Goal: Task Accomplishment & Management: Manage account settings

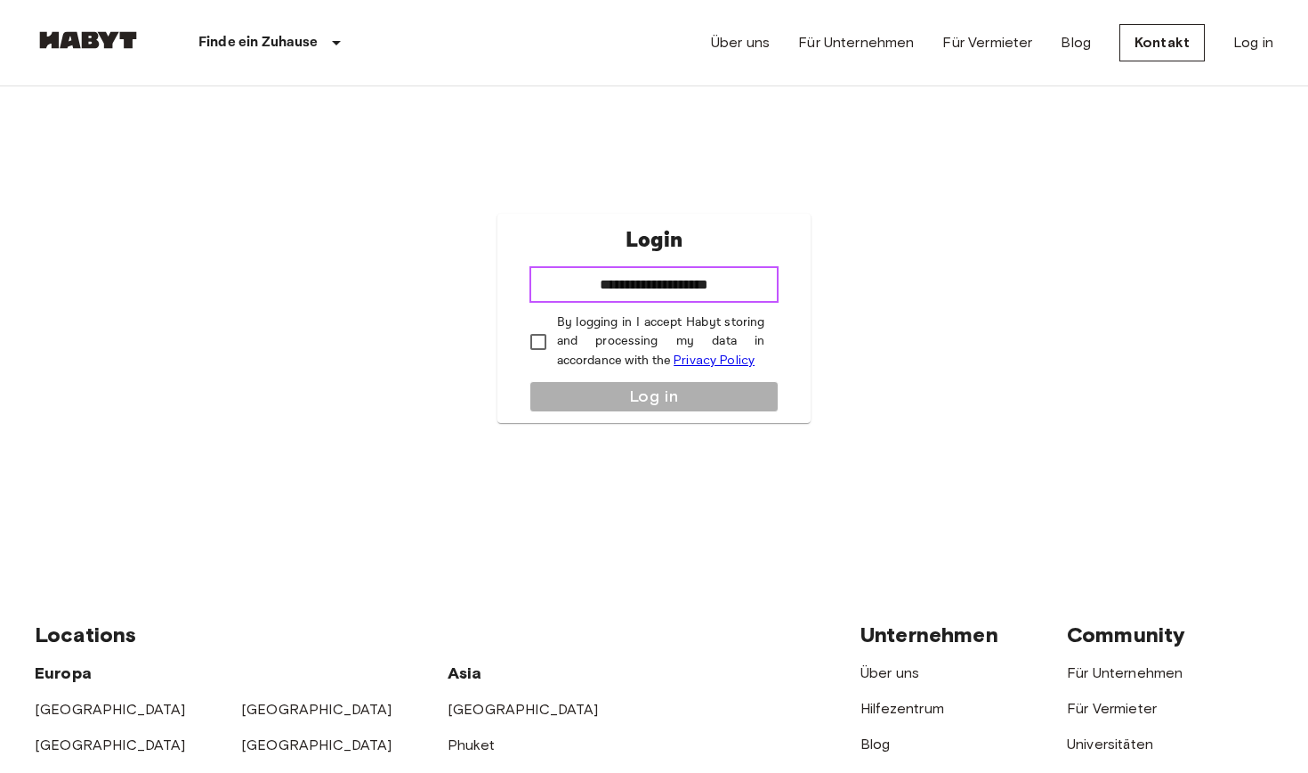
type input "**********"
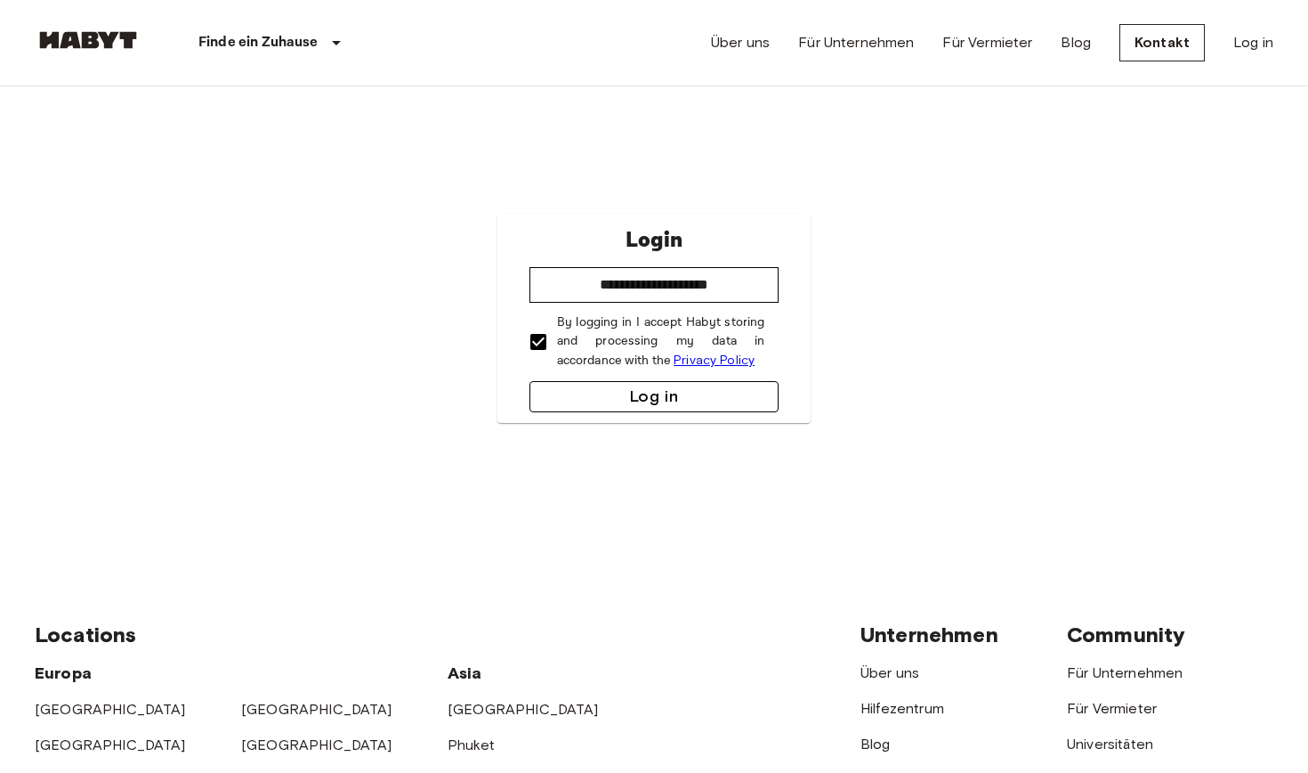
click at [579, 382] on button "Log in" at bounding box center [655, 396] width 250 height 31
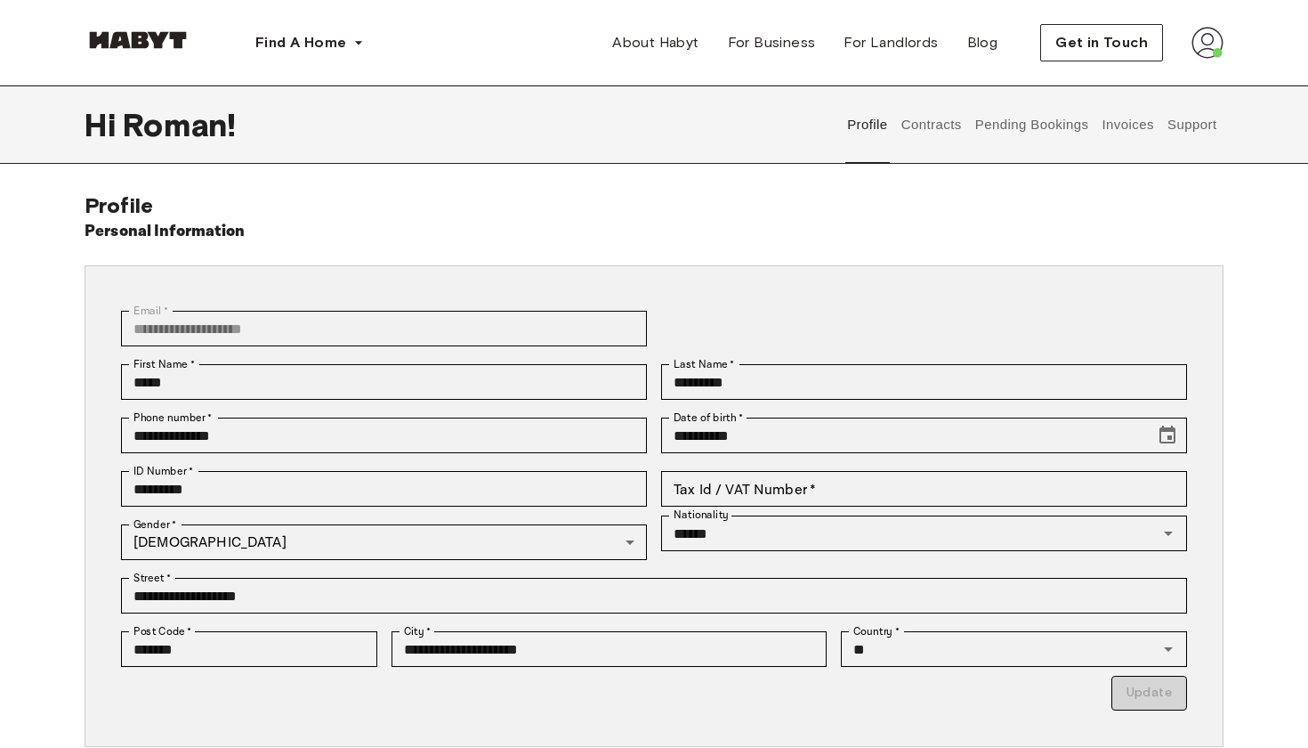
click at [934, 126] on button "Contracts" at bounding box center [931, 124] width 65 height 78
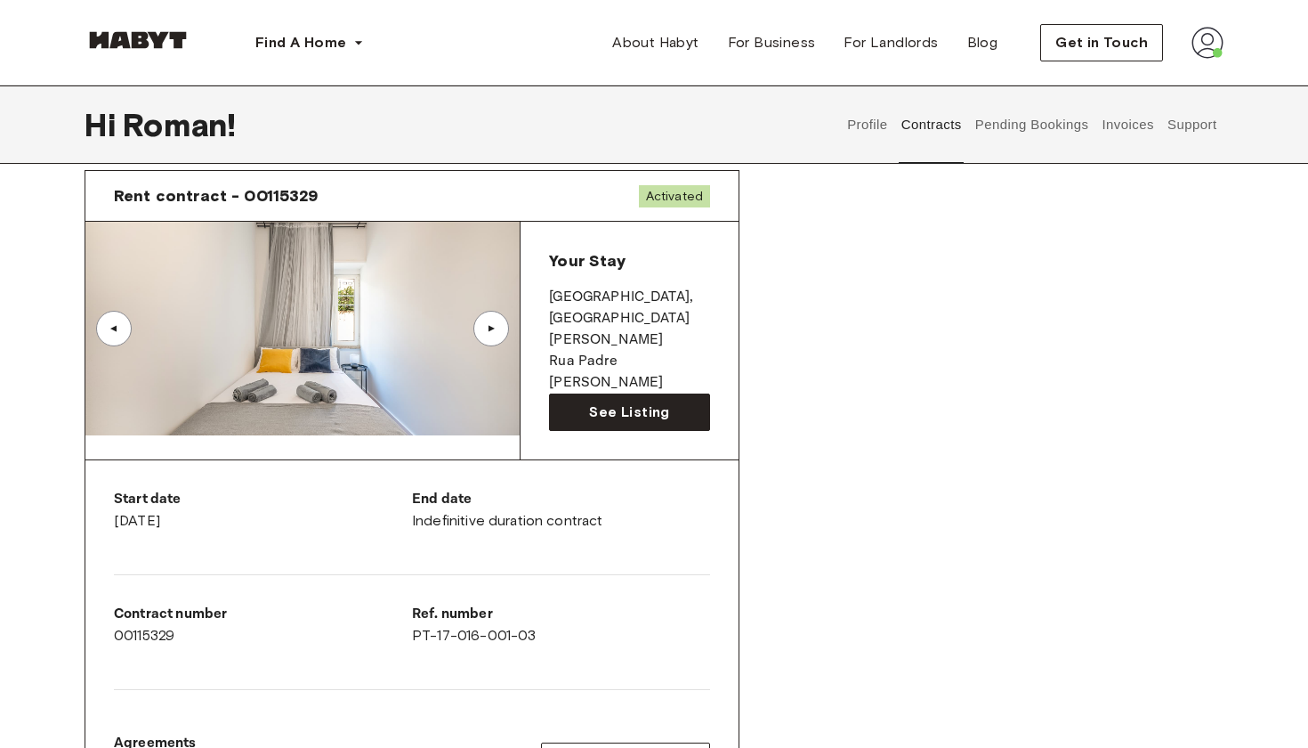
scroll to position [69, 0]
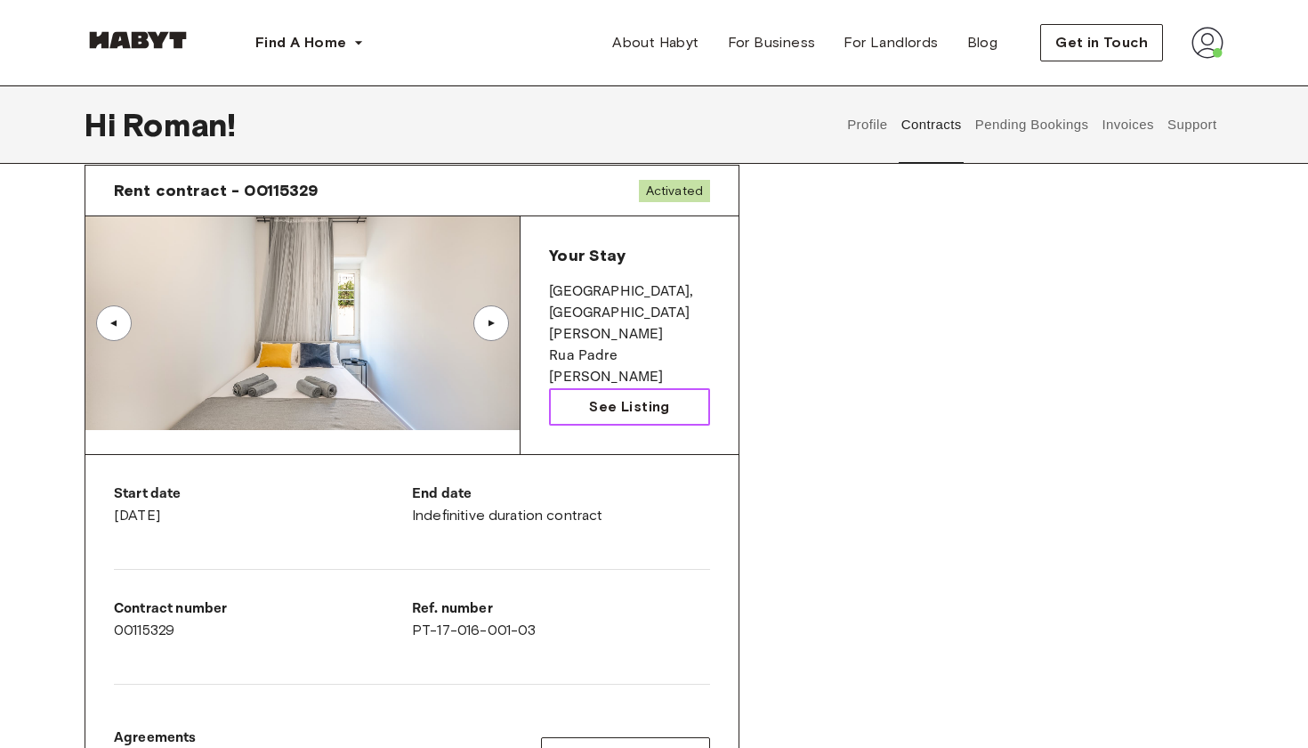
click at [632, 396] on span "See Listing" at bounding box center [629, 406] width 80 height 21
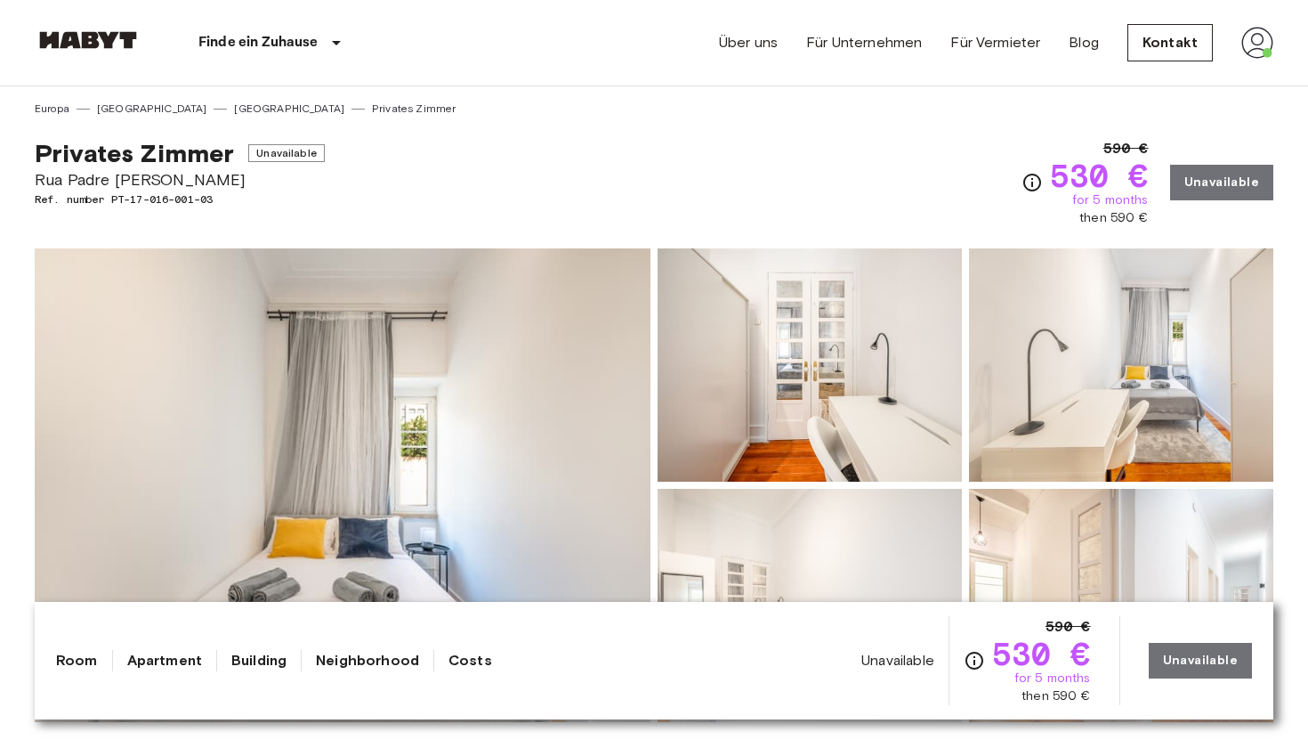
drag, startPoint x: 38, startPoint y: 182, endPoint x: 255, endPoint y: 185, distance: 216.3
click at [255, 185] on span "Rua Padre [PERSON_NAME]" at bounding box center [180, 179] width 290 height 23
copy span "Rua Padre [PERSON_NAME]"
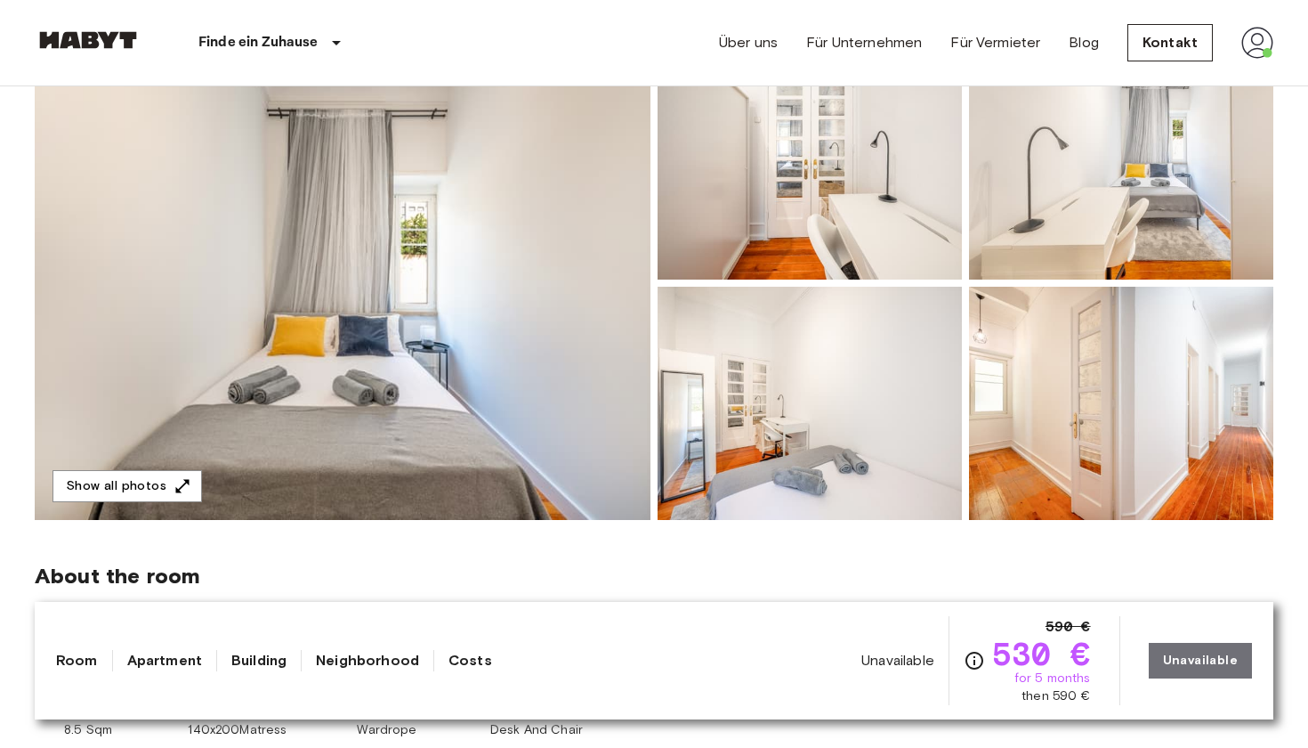
scroll to position [198, 0]
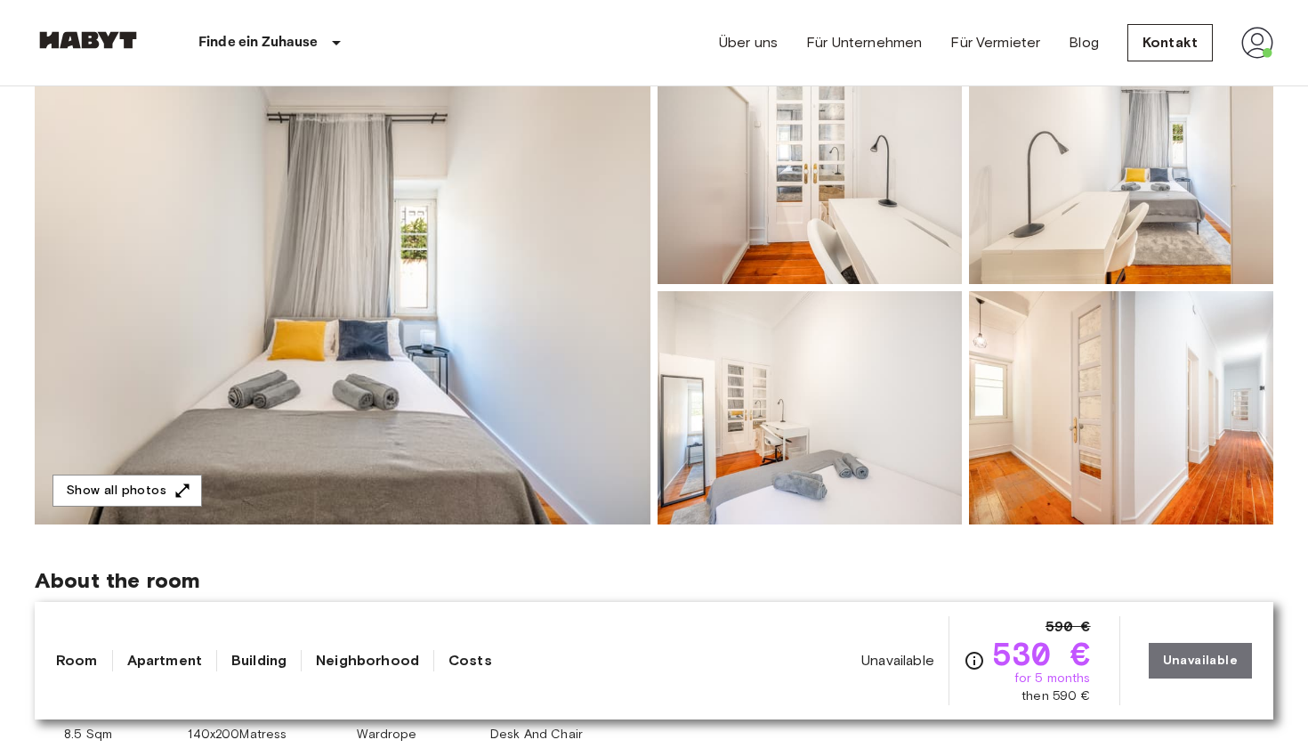
click at [424, 200] on img at bounding box center [343, 288] width 616 height 474
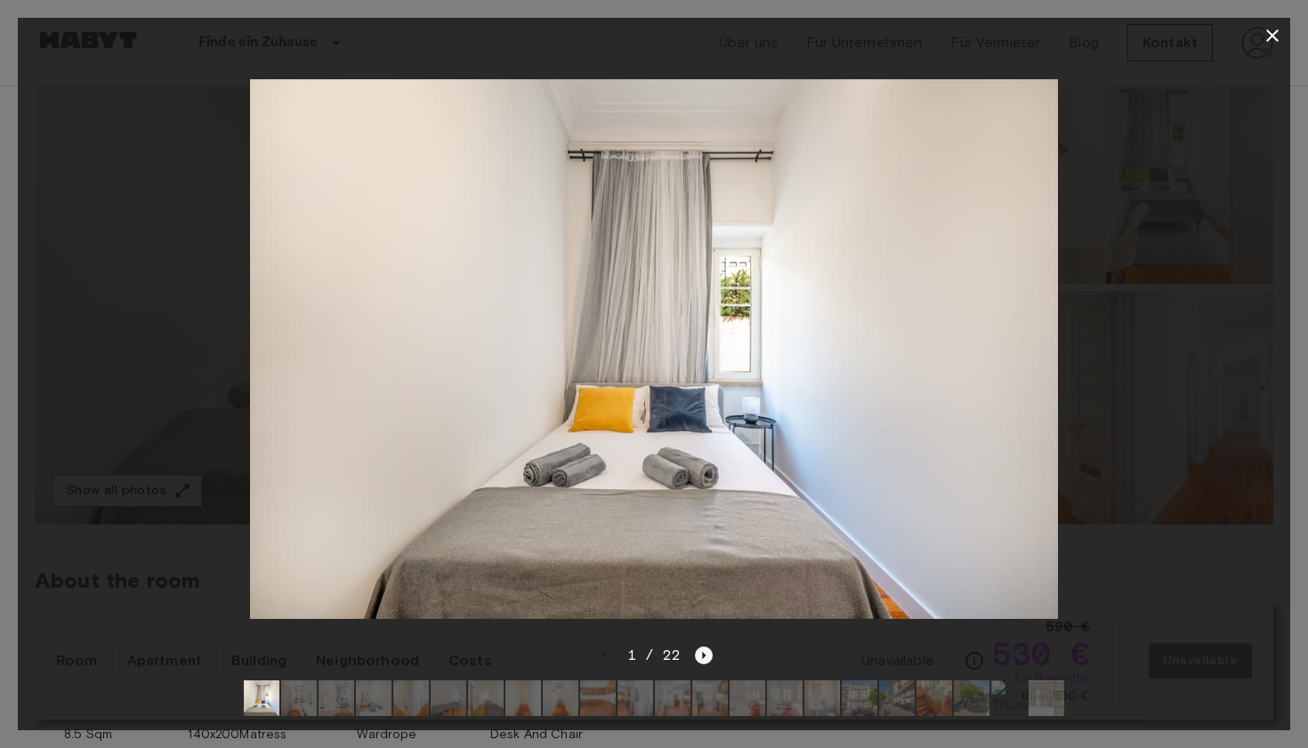
click at [704, 660] on icon "Next image" at bounding box center [704, 655] width 18 height 18
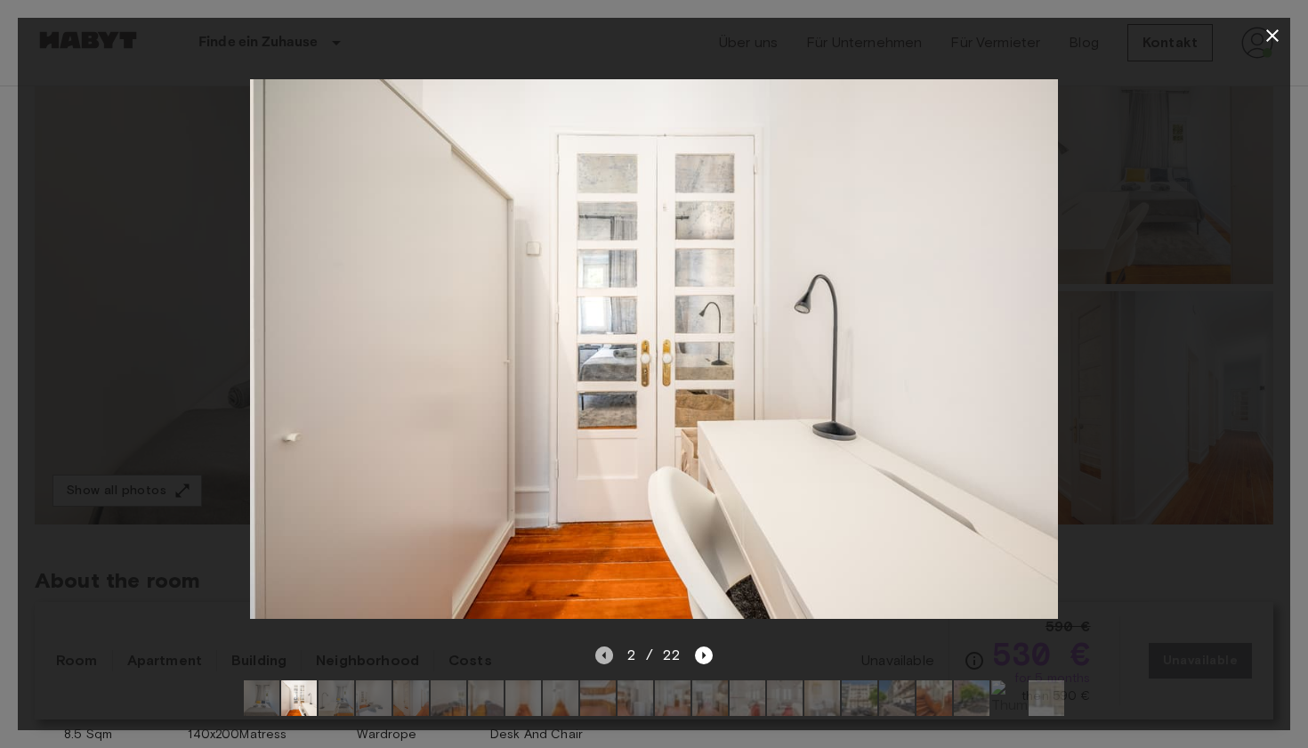
click at [607, 655] on icon "Previous image" at bounding box center [604, 655] width 18 height 18
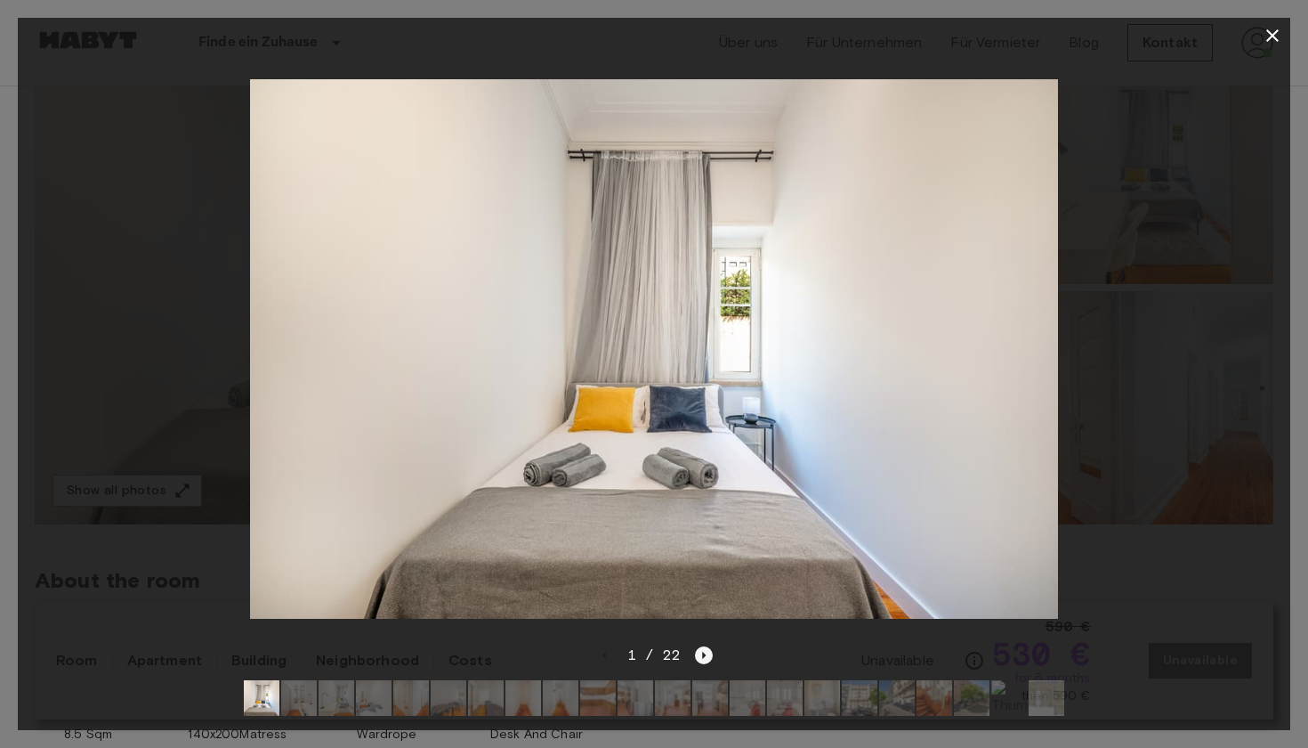
click at [704, 652] on icon "Next image" at bounding box center [704, 655] width 18 height 18
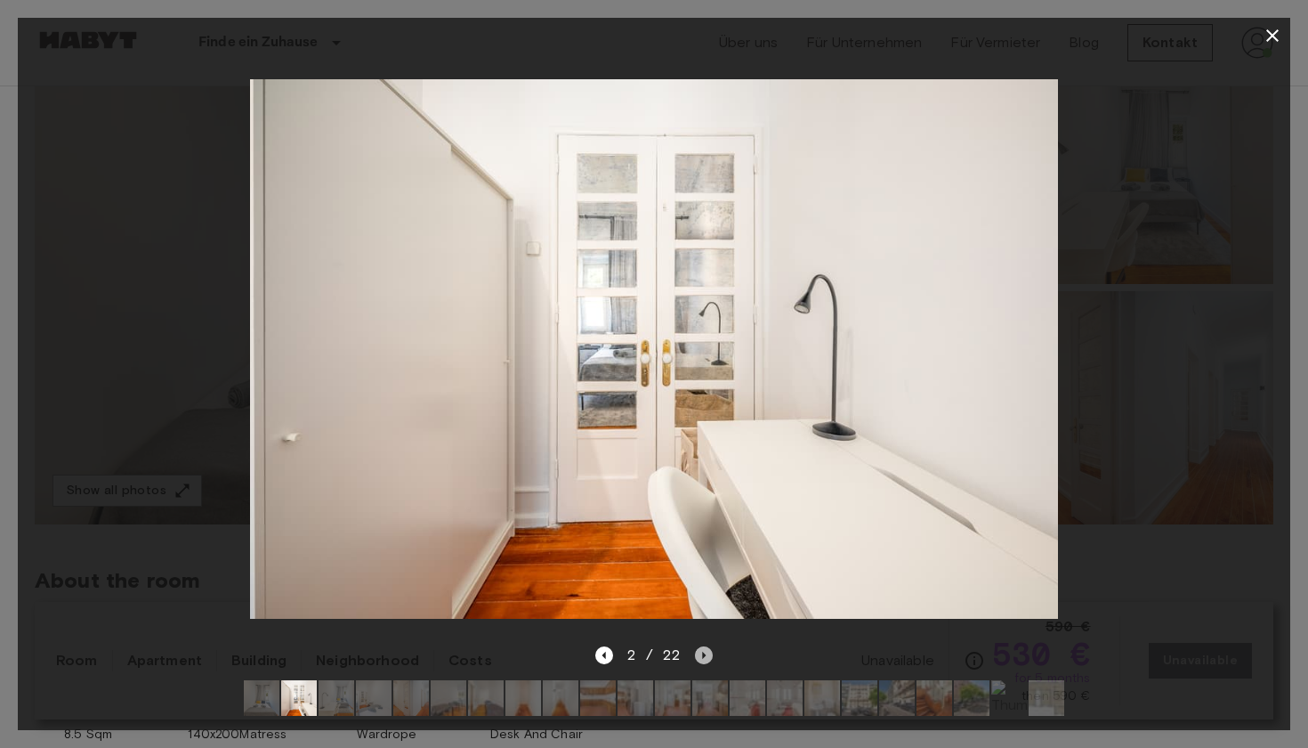
click at [704, 652] on icon "Next image" at bounding box center [704, 655] width 18 height 18
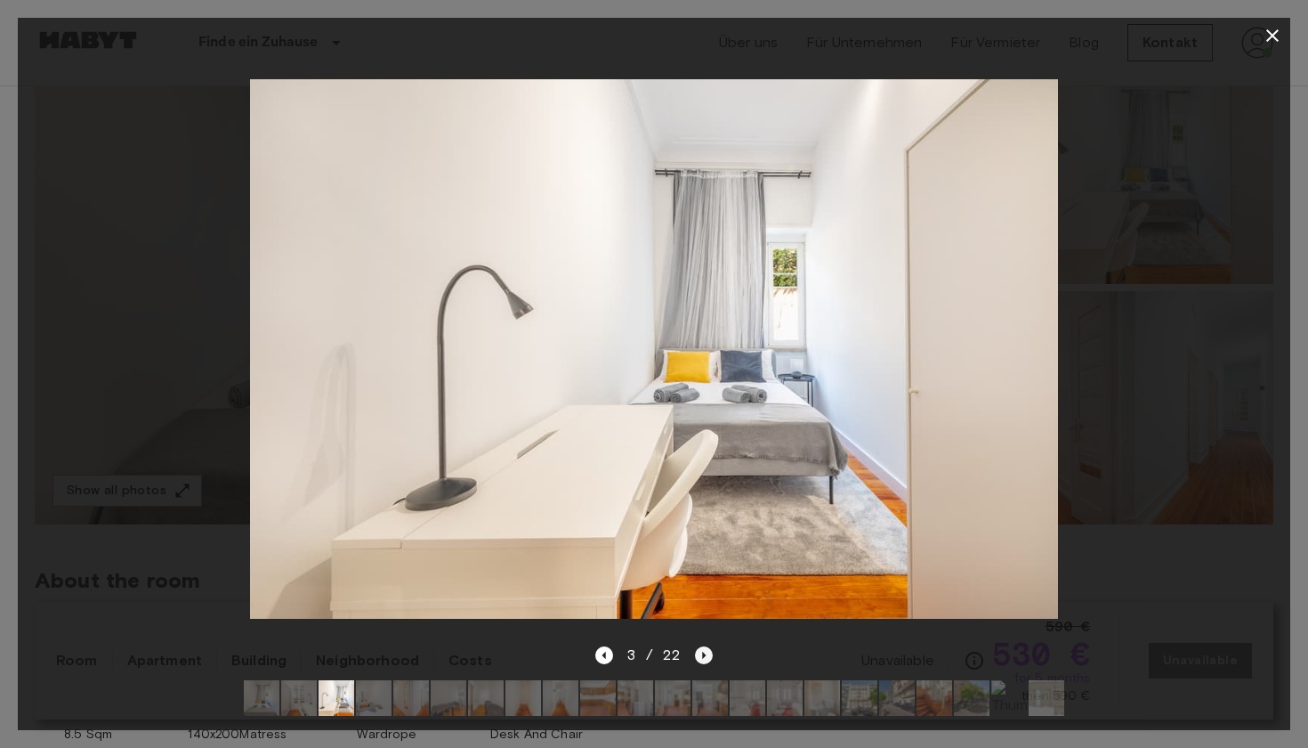
click at [704, 652] on icon "Next image" at bounding box center [704, 655] width 18 height 18
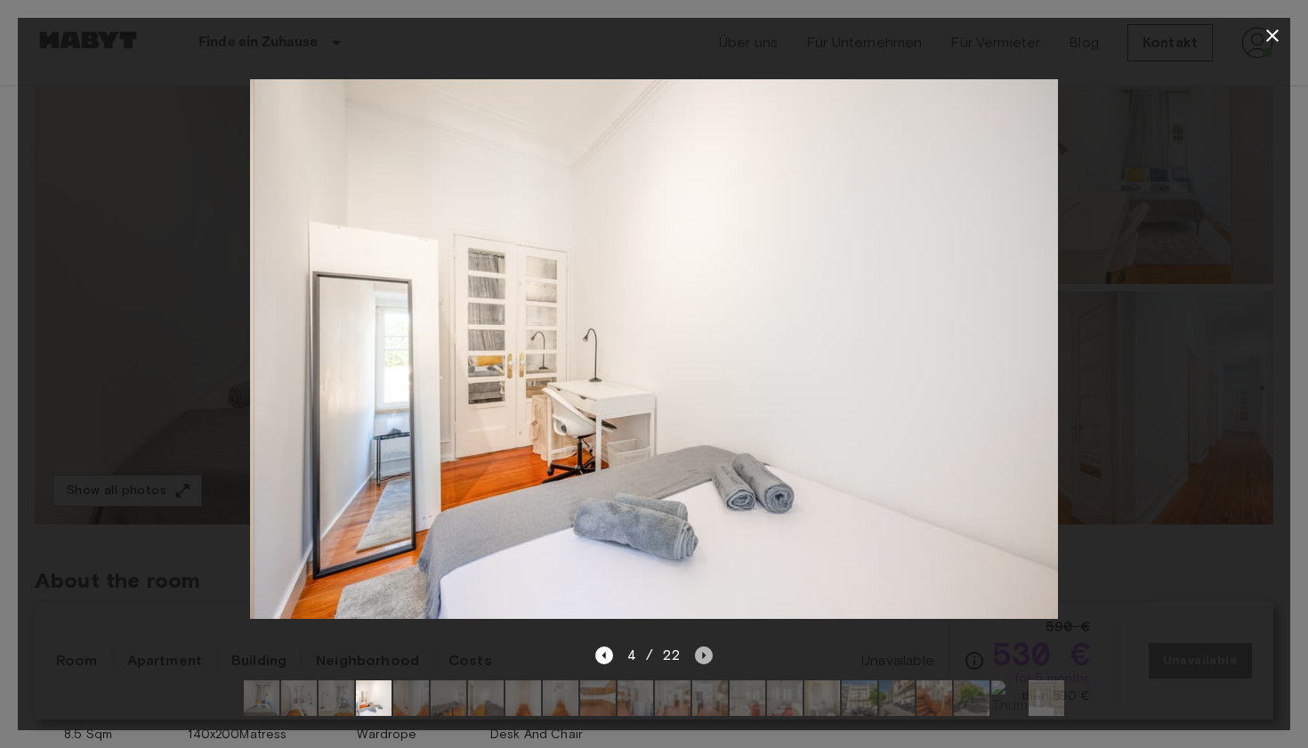
click at [704, 652] on icon "Next image" at bounding box center [704, 655] width 18 height 18
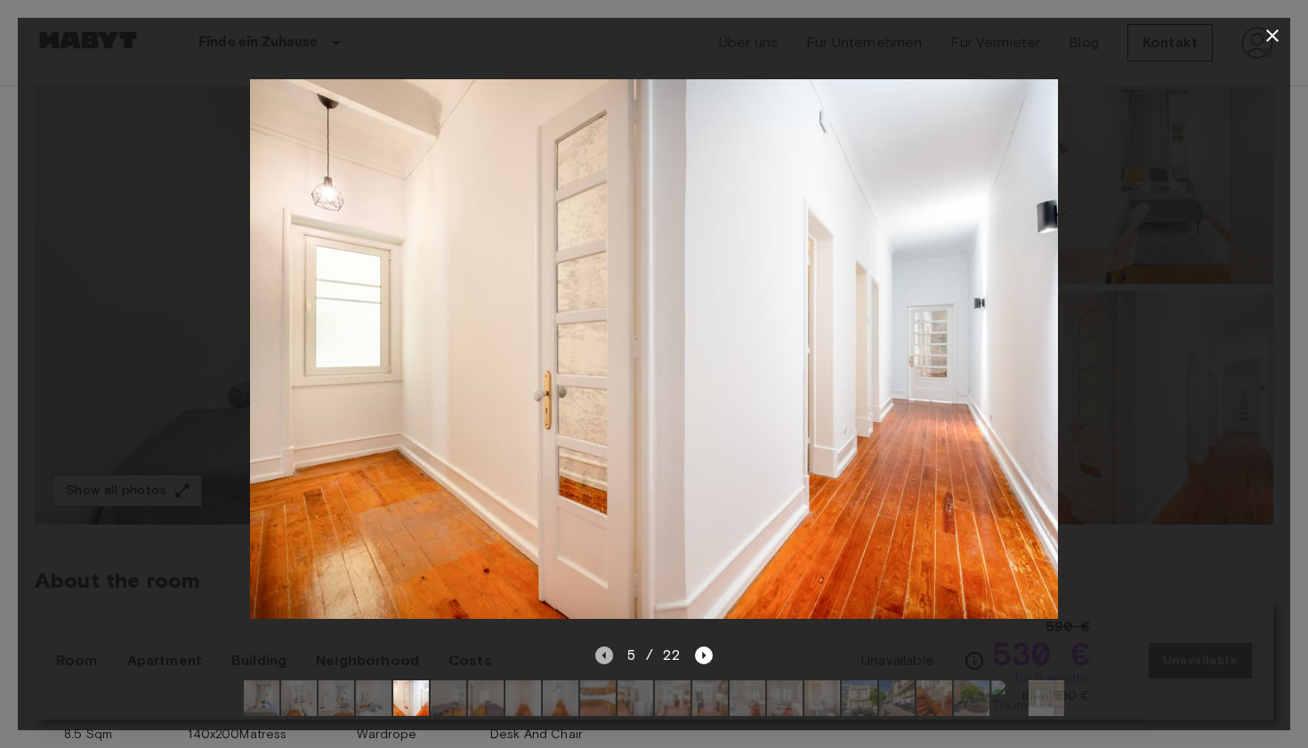
click at [601, 658] on icon "Previous image" at bounding box center [604, 655] width 18 height 18
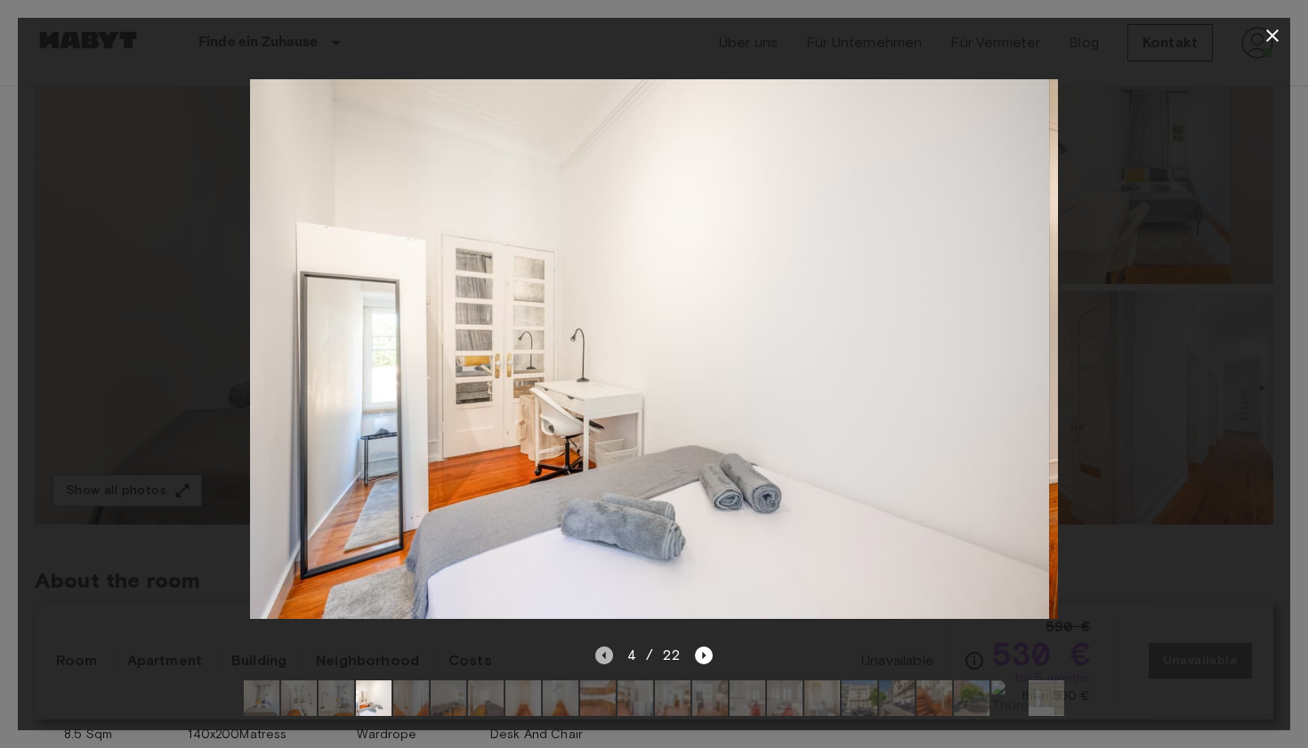
click at [601, 658] on icon "Previous image" at bounding box center [604, 655] width 18 height 18
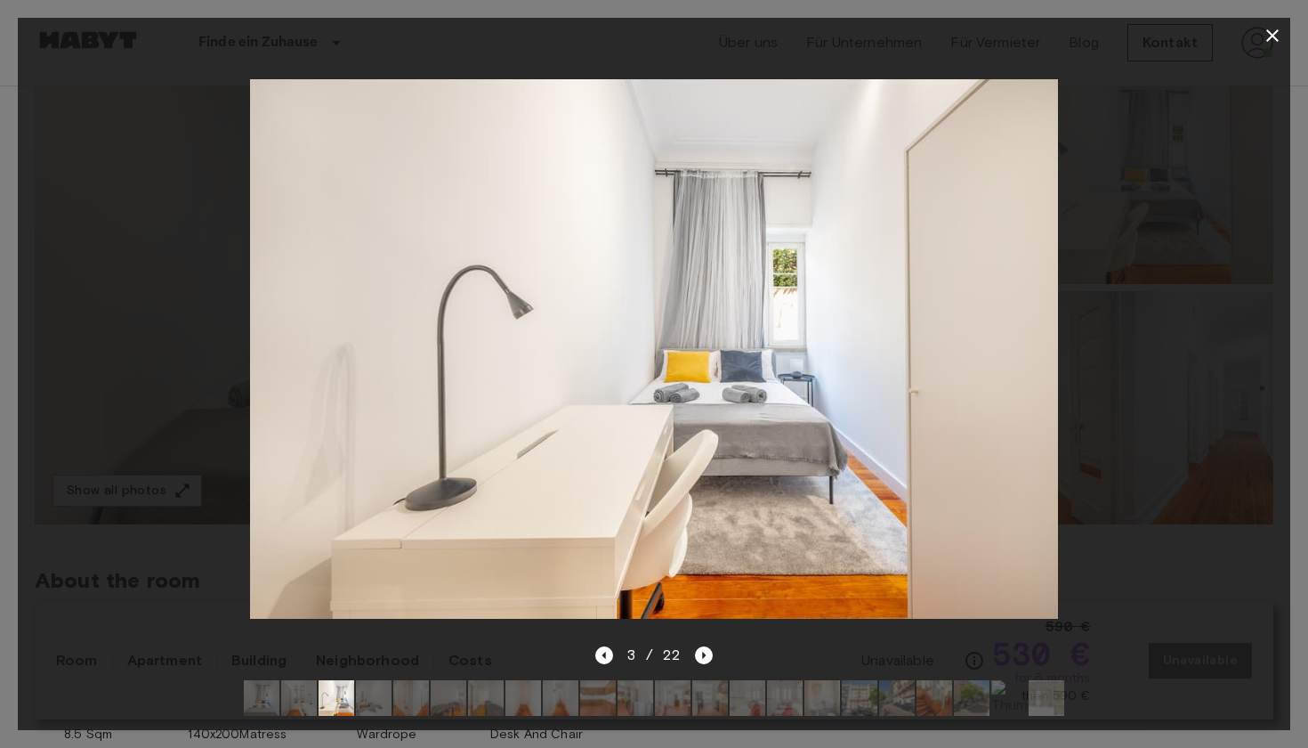
click at [673, 660] on span "3 / 22" at bounding box center [655, 654] width 54 height 21
click at [701, 654] on icon "Next image" at bounding box center [704, 655] width 18 height 18
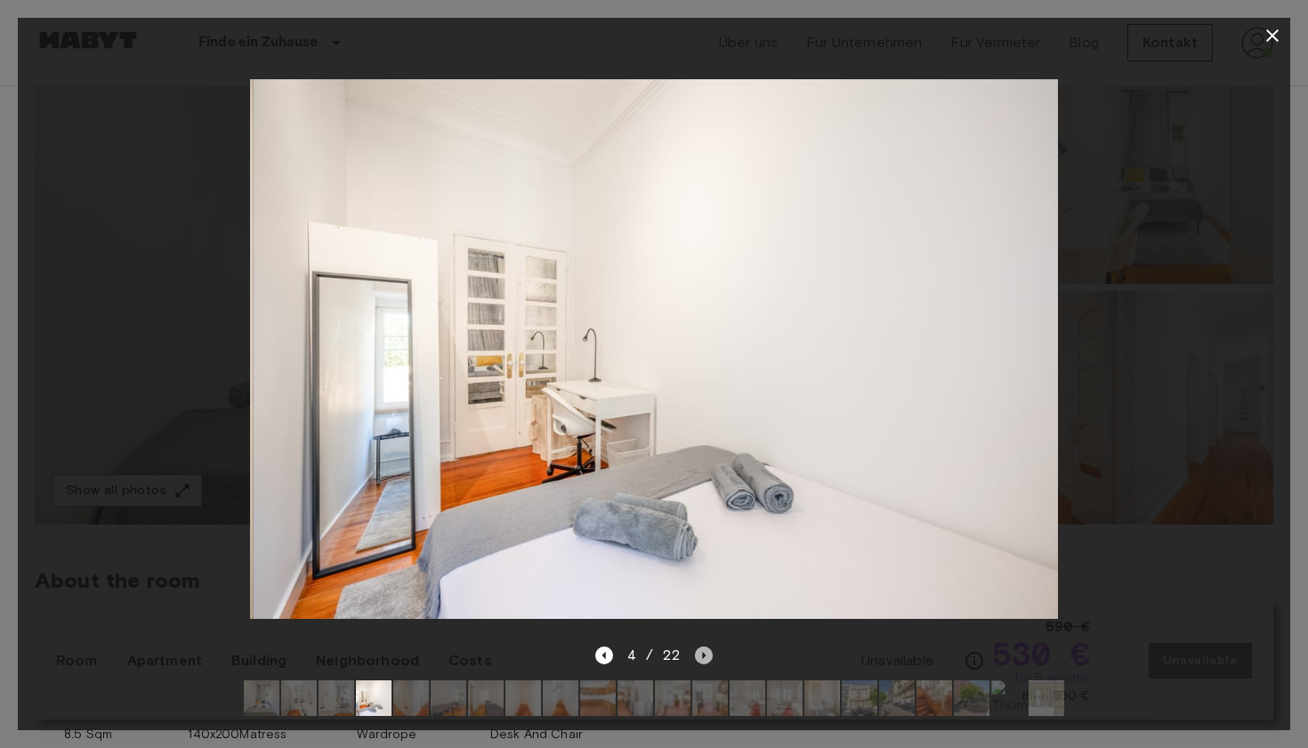
click at [701, 654] on icon "Next image" at bounding box center [704, 655] width 18 height 18
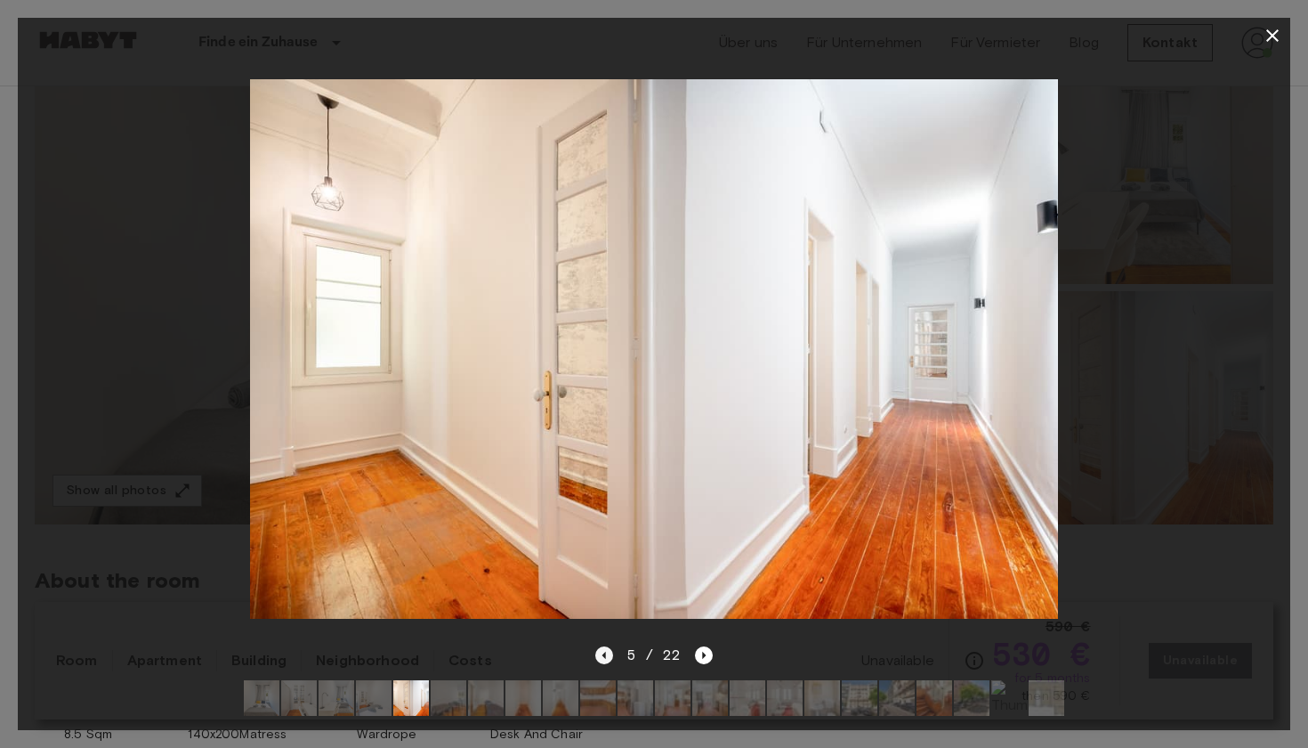
click at [605, 658] on icon "Previous image" at bounding box center [604, 655] width 4 height 7
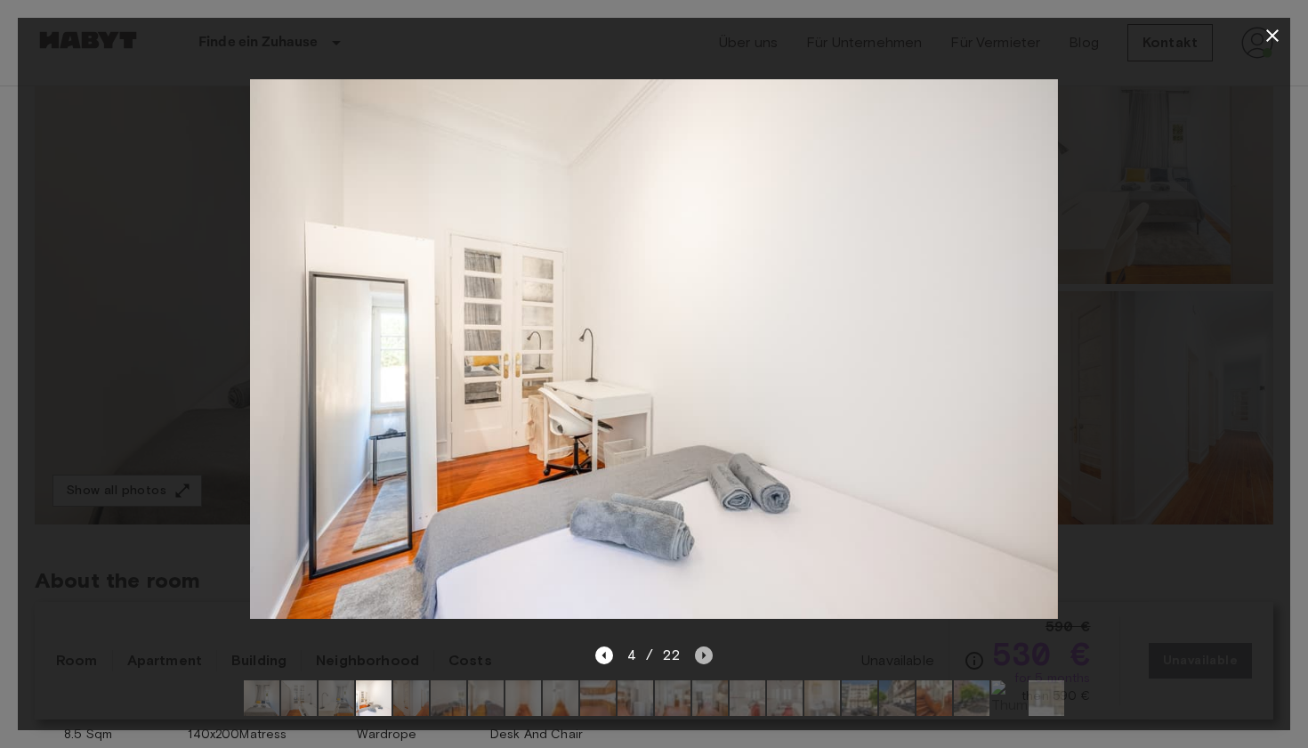
click at [700, 658] on icon "Next image" at bounding box center [704, 655] width 18 height 18
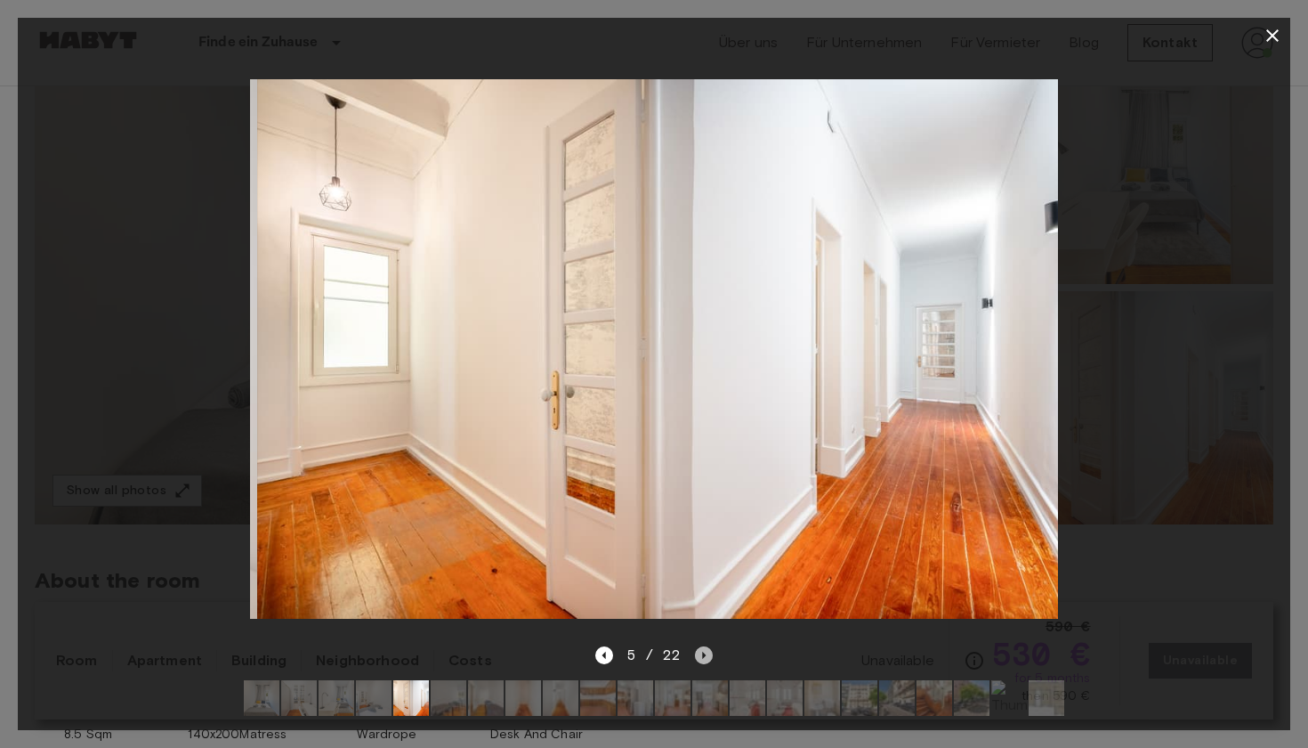
click at [700, 658] on icon "Next image" at bounding box center [704, 655] width 18 height 18
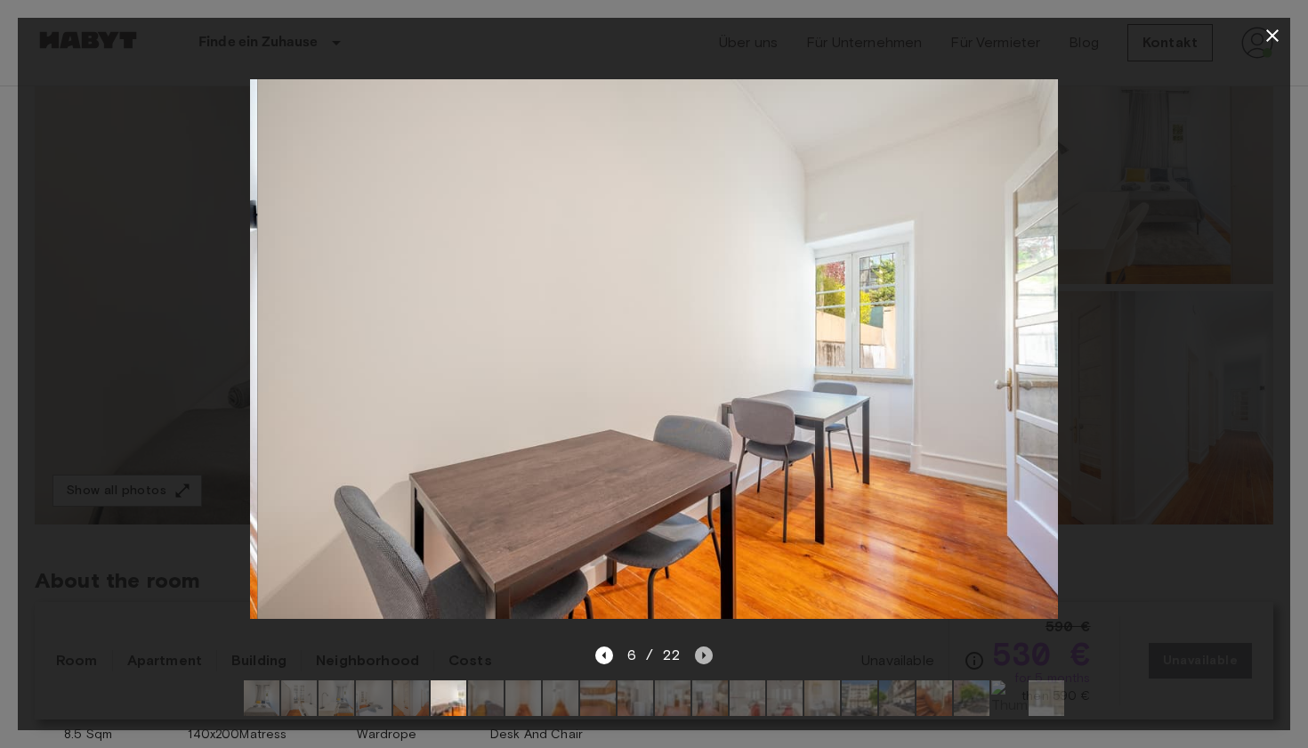
click at [700, 658] on icon "Next image" at bounding box center [704, 655] width 18 height 18
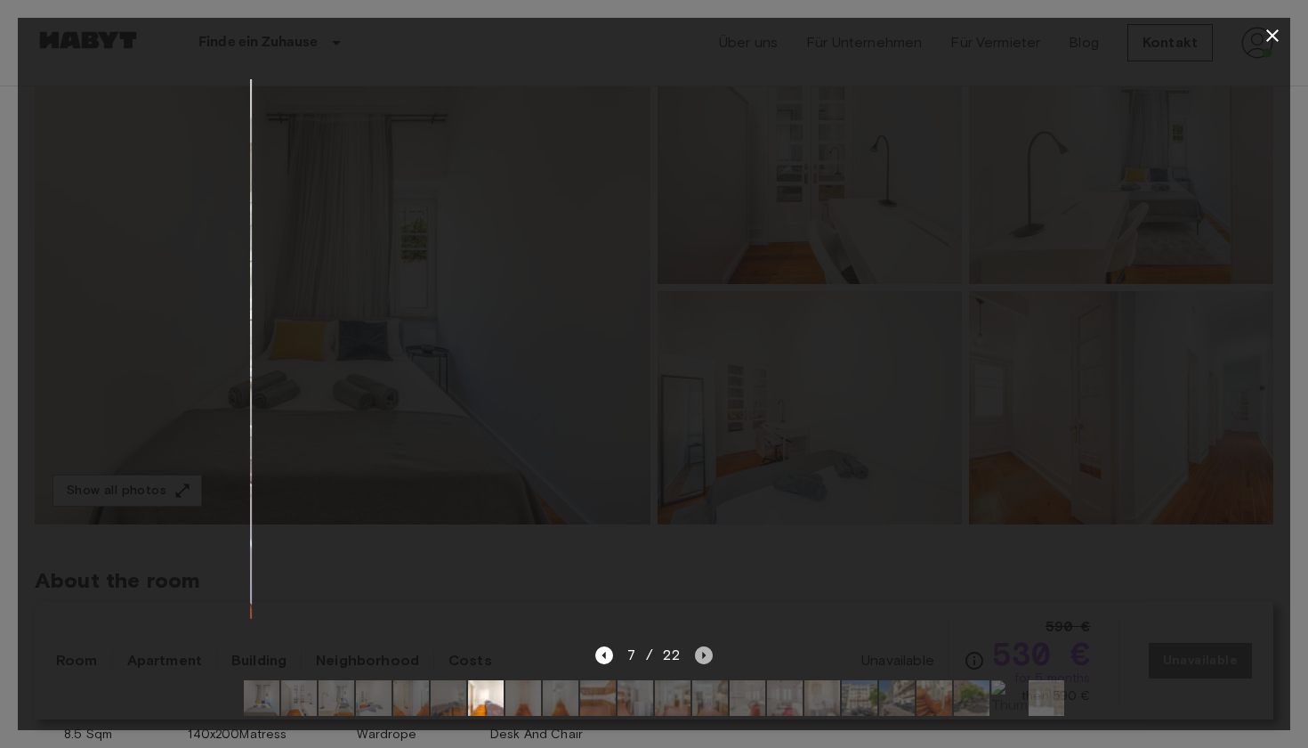
click at [700, 658] on icon "Next image" at bounding box center [704, 655] width 18 height 18
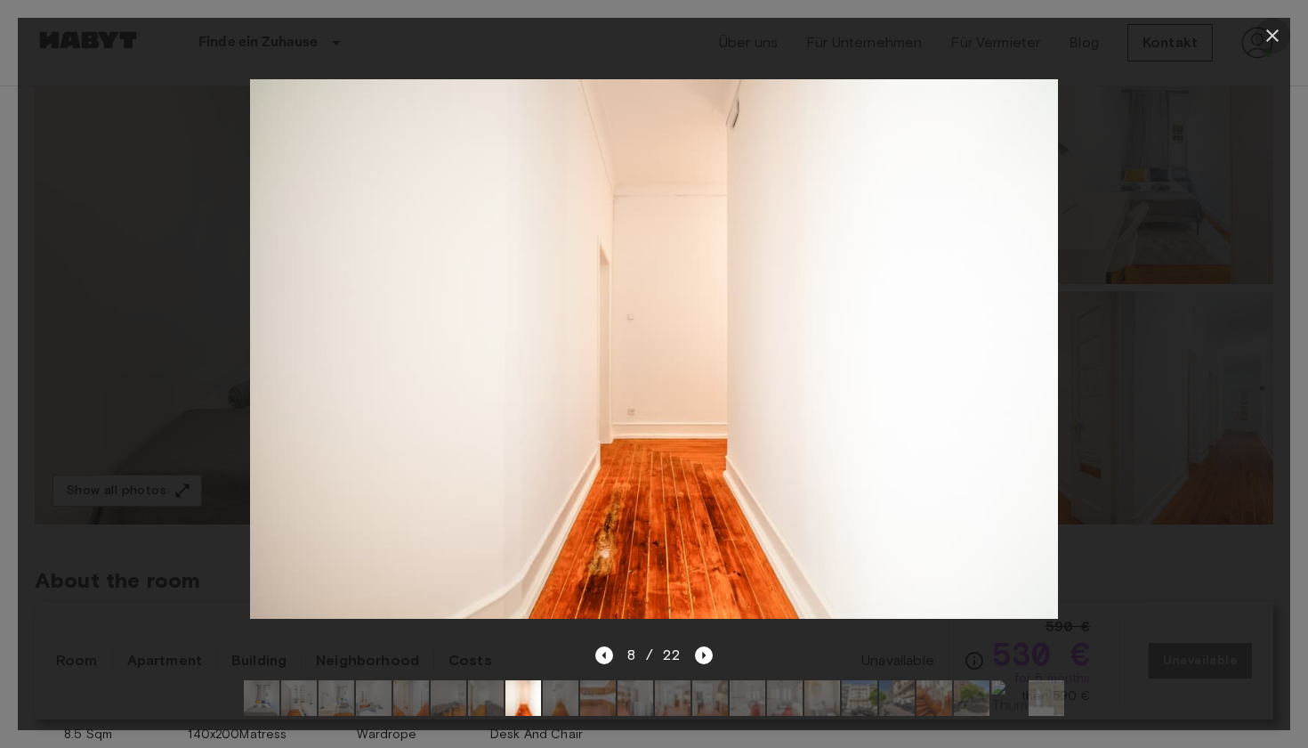
click at [1279, 38] on icon "button" at bounding box center [1272, 35] width 21 height 21
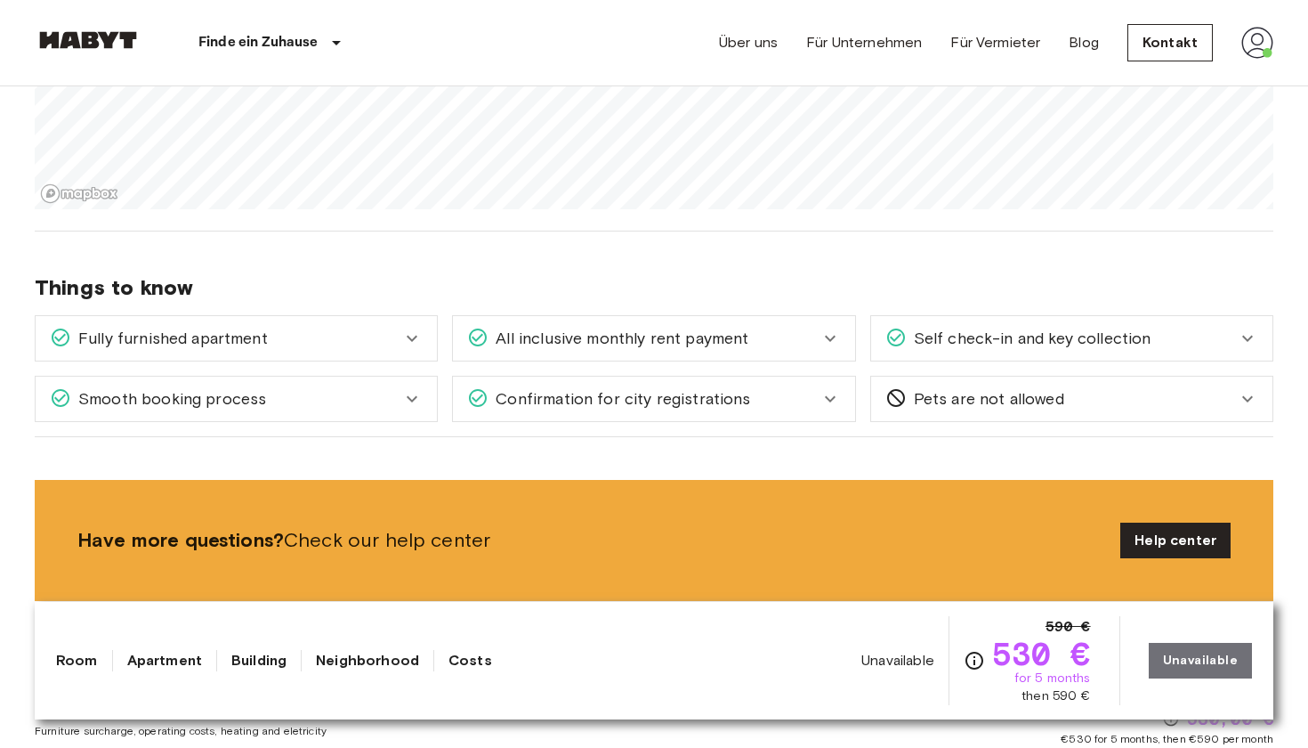
scroll to position [1823, 0]
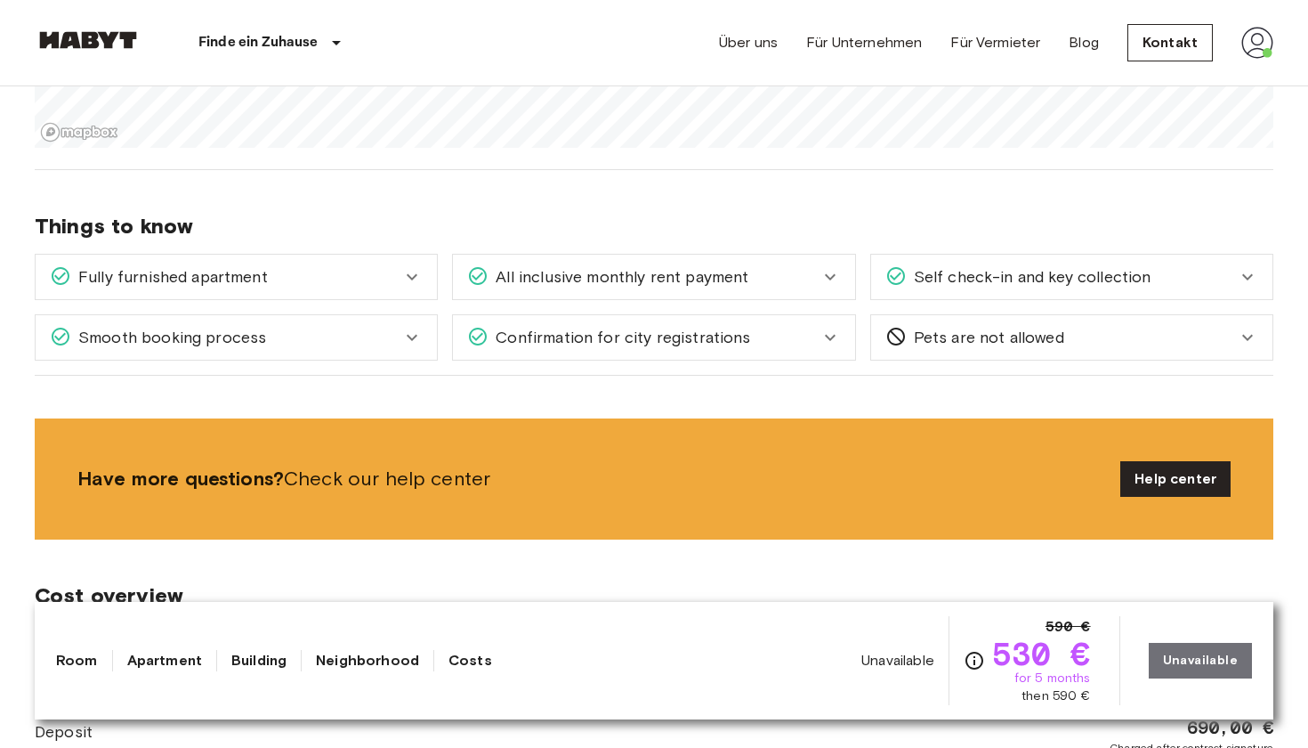
click at [158, 664] on link "Apartment" at bounding box center [164, 660] width 75 height 21
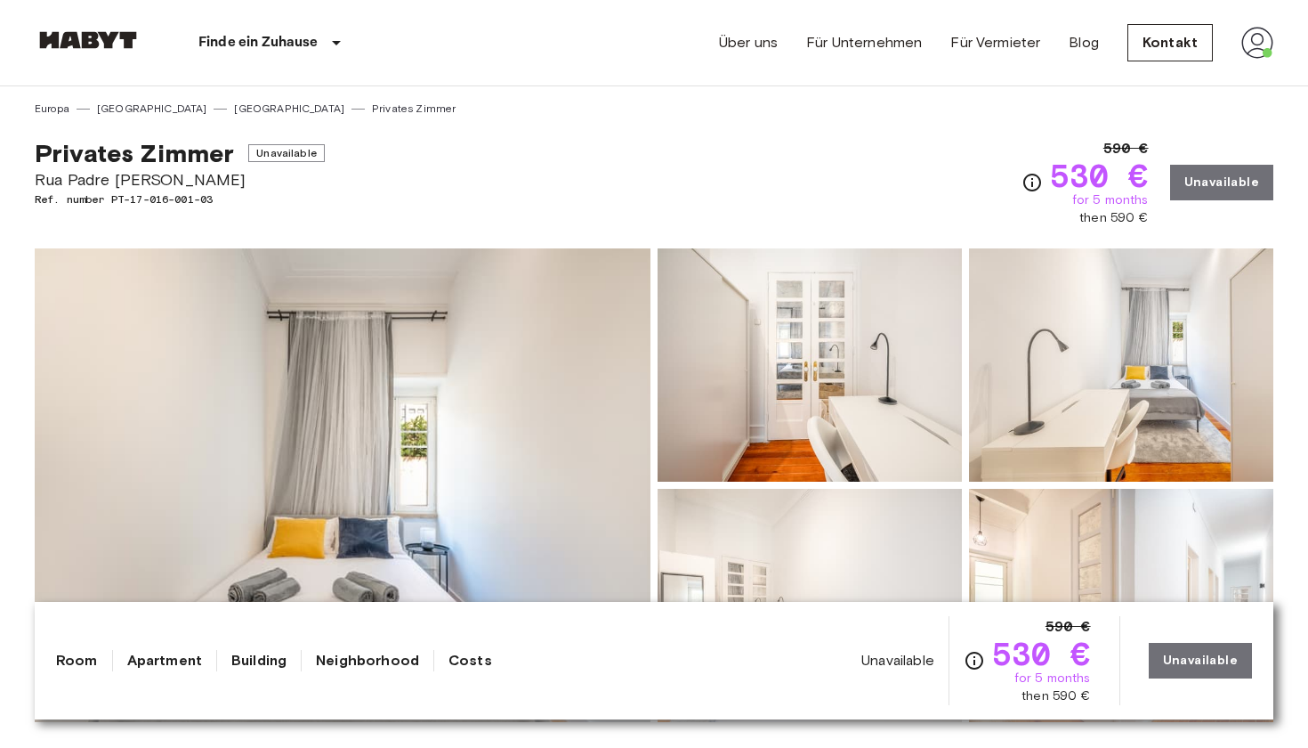
click at [77, 660] on link "Room" at bounding box center [77, 660] width 42 height 21
click at [457, 432] on img at bounding box center [343, 485] width 616 height 474
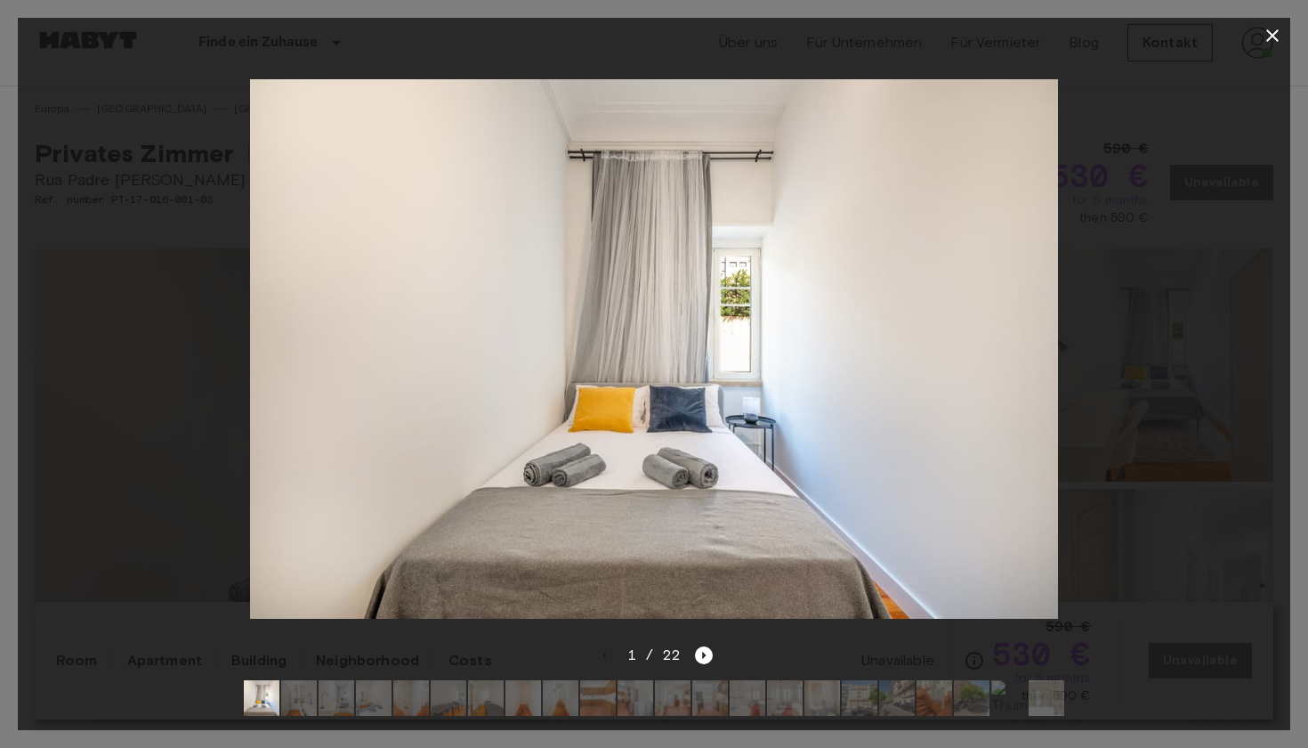
click at [1269, 36] on icon "button" at bounding box center [1272, 35] width 21 height 21
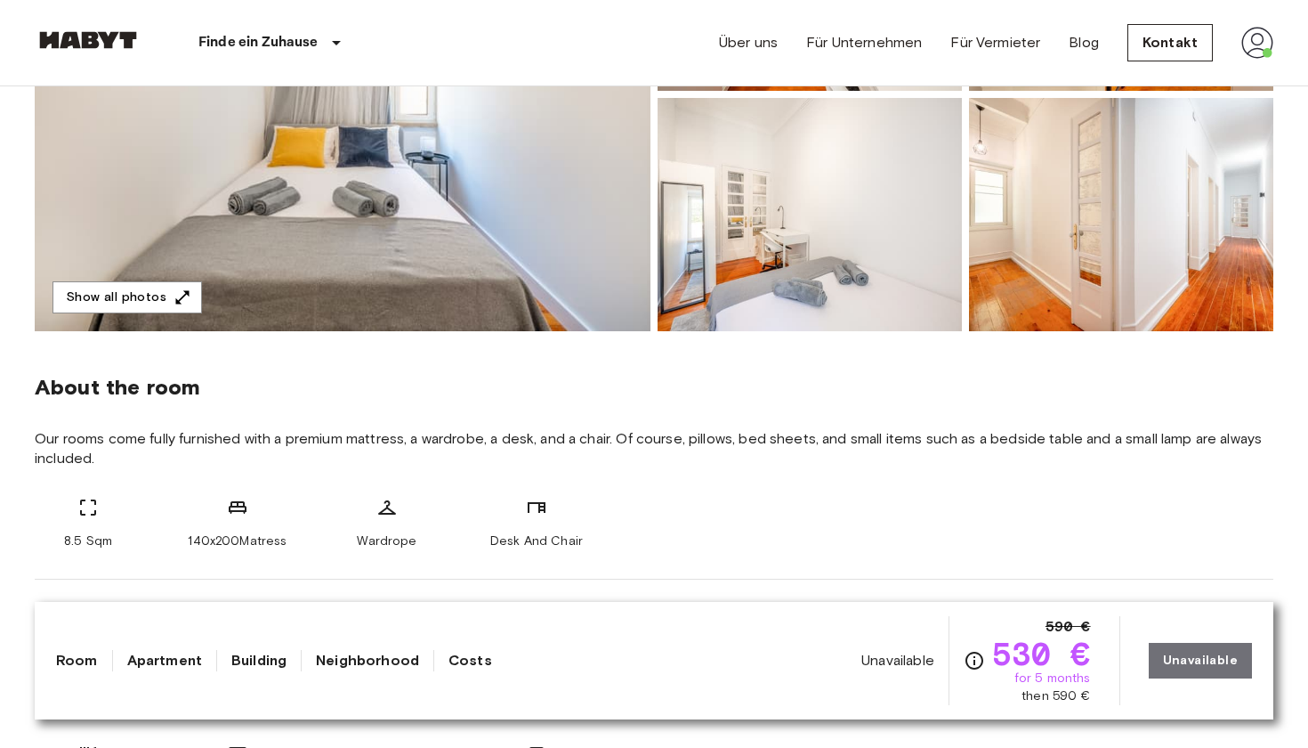
scroll to position [85, 0]
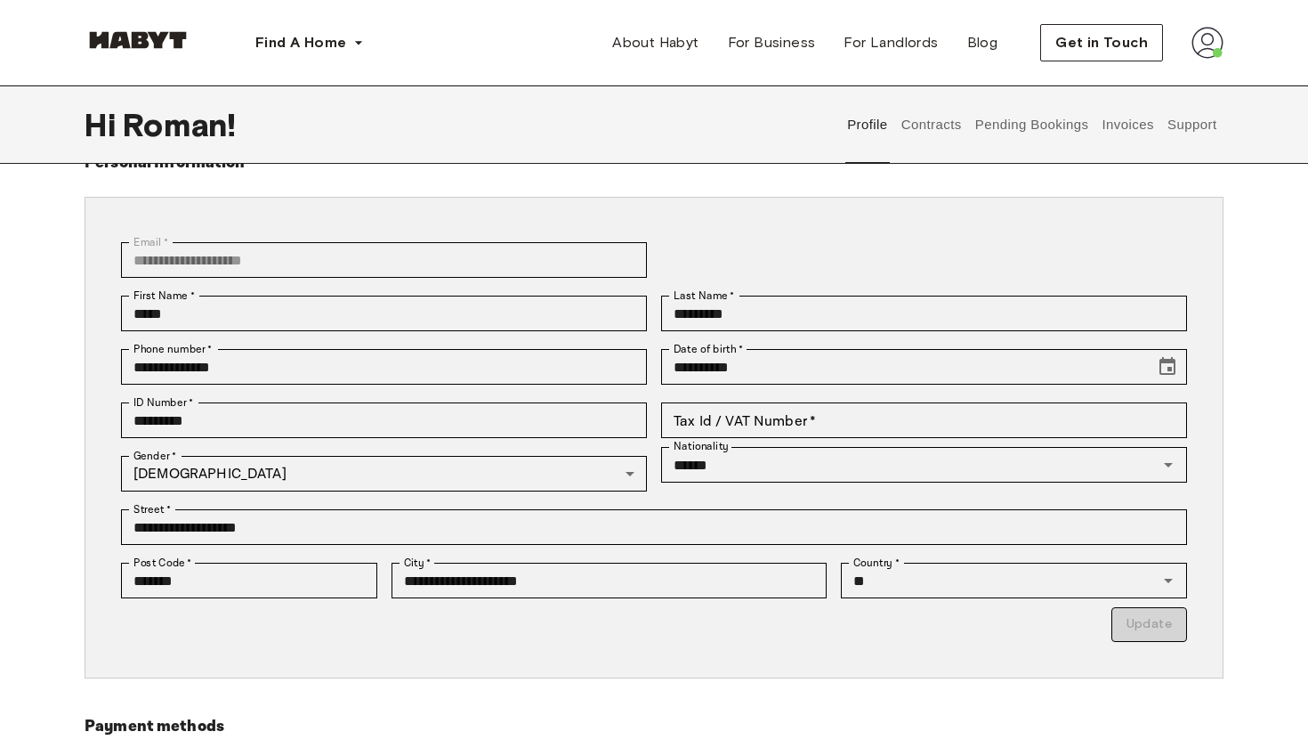
click at [1004, 123] on button "Pending Bookings" at bounding box center [1032, 124] width 118 height 78
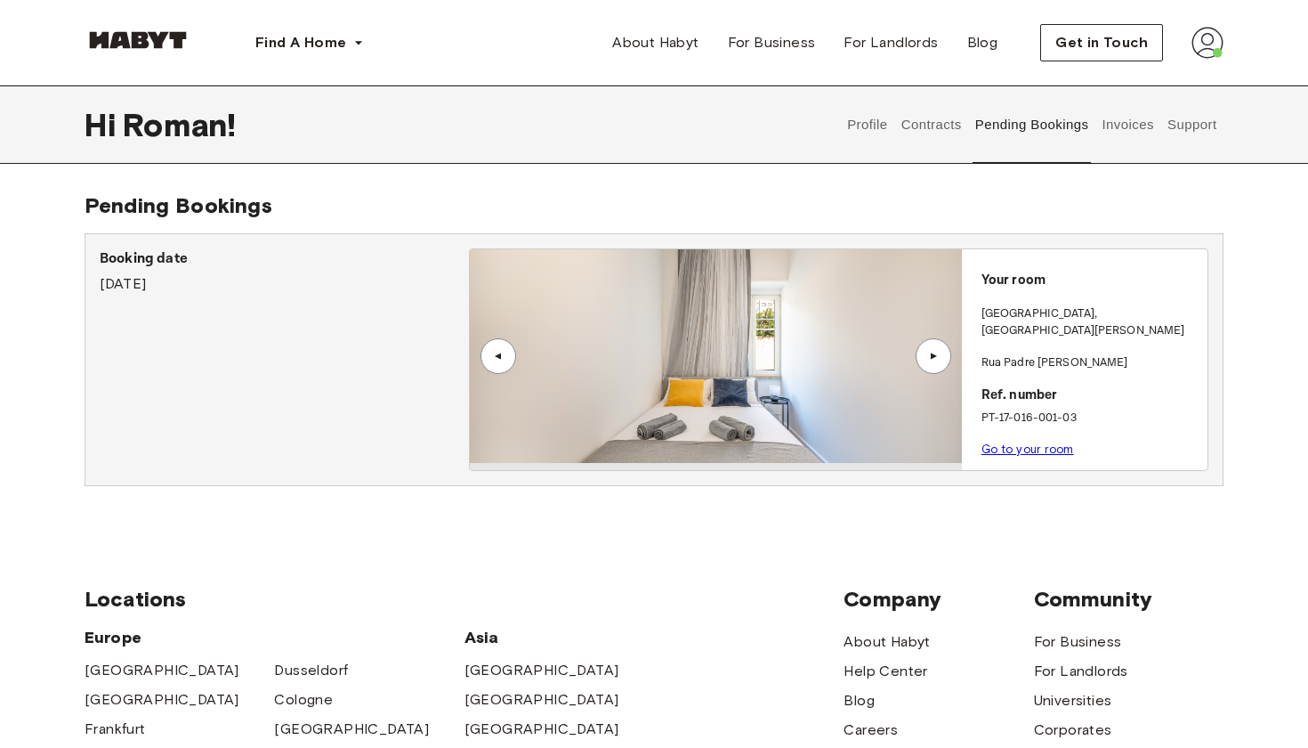
click at [923, 117] on button "Contracts" at bounding box center [931, 124] width 65 height 78
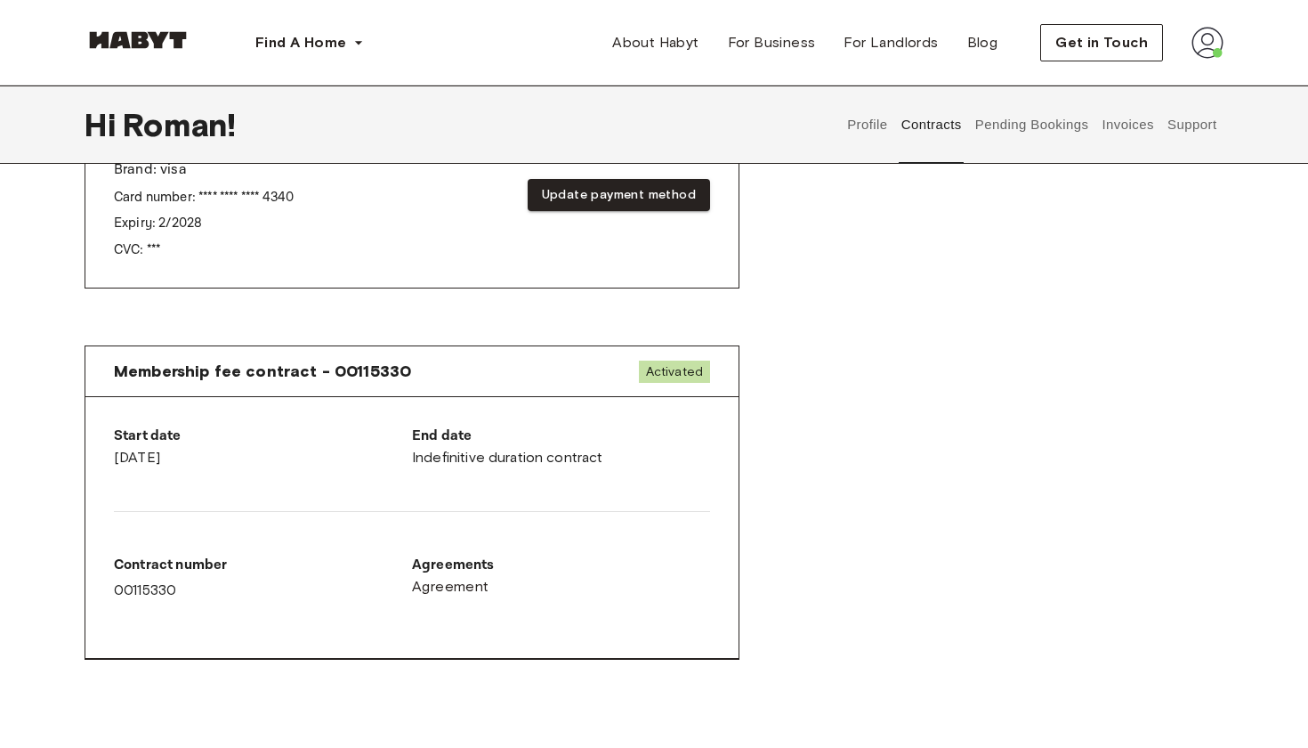
scroll to position [571, 0]
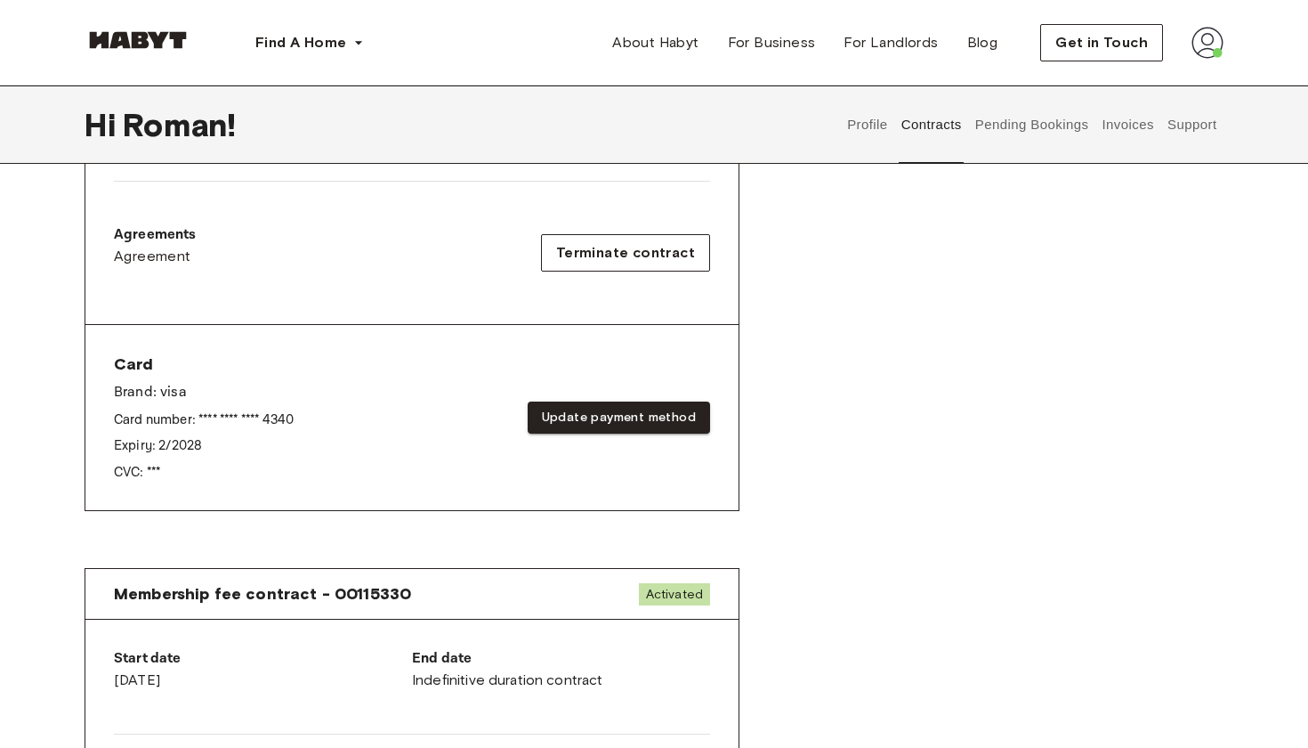
click at [1130, 129] on button "Invoices" at bounding box center [1128, 124] width 56 height 78
